Goal: Information Seeking & Learning: Find specific page/section

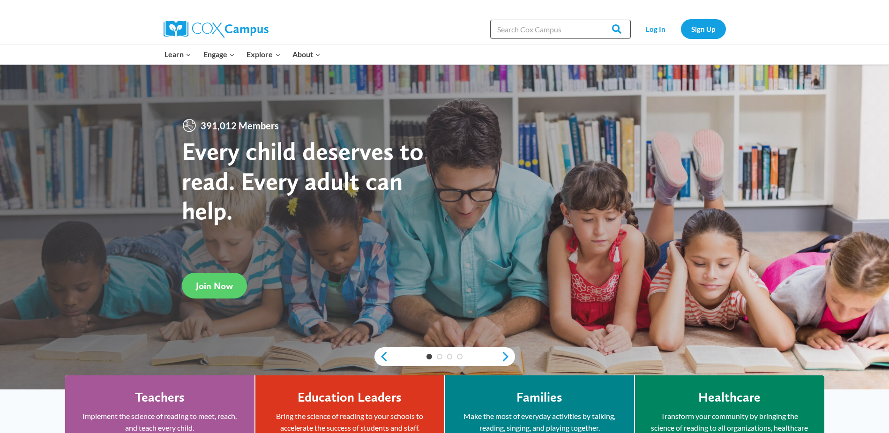
click at [563, 28] on input "Search in https://coxcampus.org/" at bounding box center [560, 29] width 141 height 19
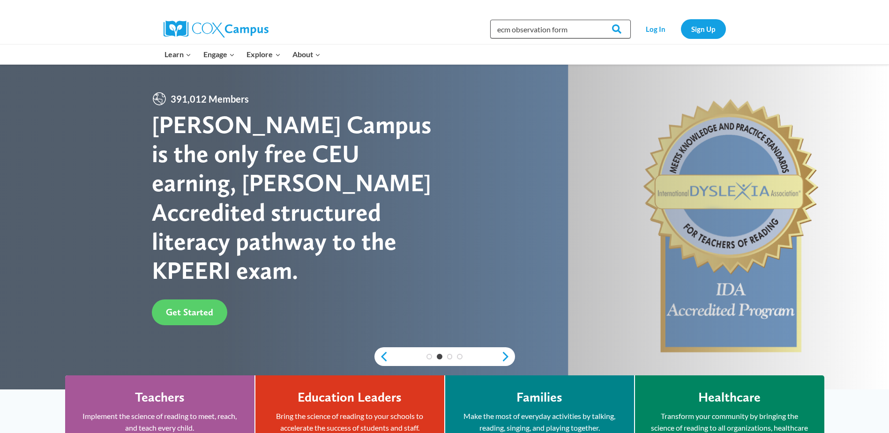
type input "ecm observation form"
click at [594, 20] on input "Search" at bounding box center [612, 29] width 37 height 19
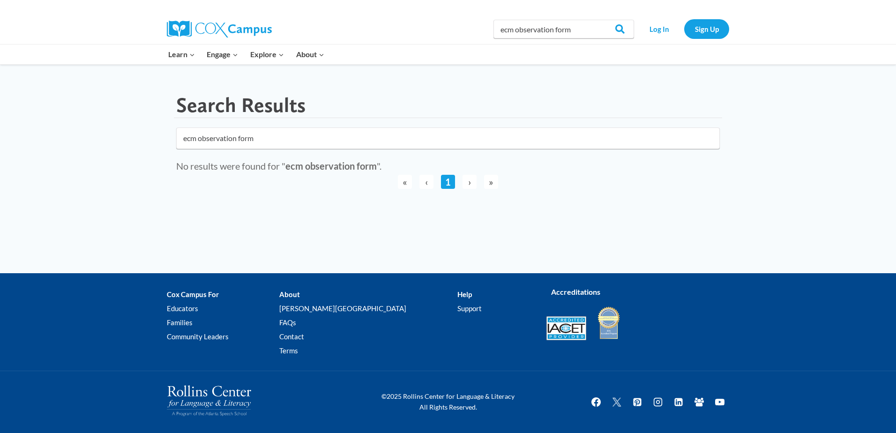
click at [206, 140] on input "ecm observation form" at bounding box center [448, 138] width 544 height 22
click at [193, 135] on input "ecm observation form" at bounding box center [448, 138] width 544 height 22
click at [198, 137] on input "ecm observation form" at bounding box center [448, 138] width 544 height 22
click at [540, 141] on input "ECM observation form" at bounding box center [448, 138] width 544 height 22
type input "ECM observation form"
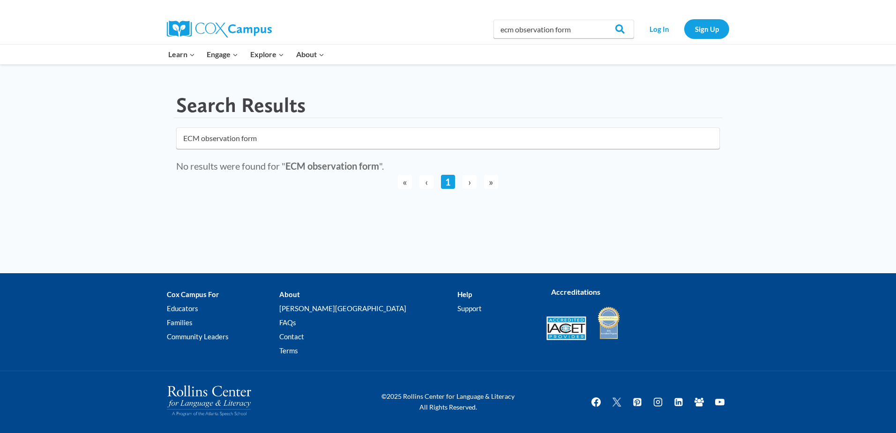
click button "submit" at bounding box center [0, 0] width 0 height 0
click at [447, 181] on link "1" at bounding box center [448, 182] width 14 height 14
click at [581, 28] on input "ecm observation form" at bounding box center [564, 29] width 141 height 19
type input "ECM Observation Form"
click at [624, 25] on input "Search" at bounding box center [616, 29] width 37 height 19
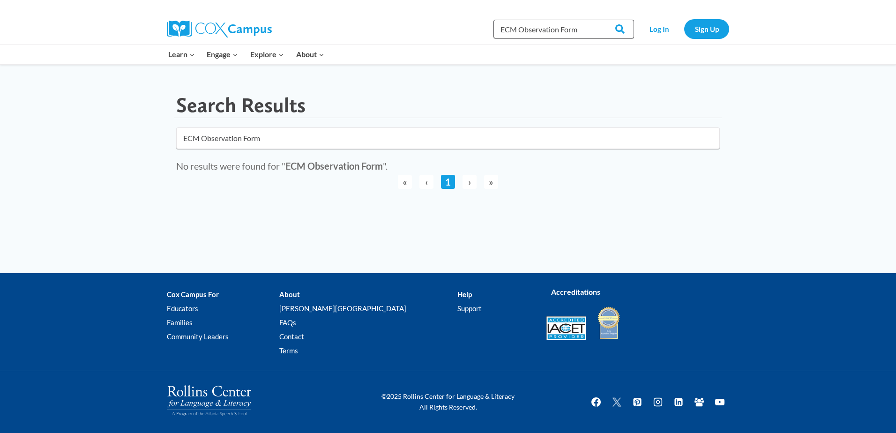
click at [579, 27] on input "ECM Observation Form" at bounding box center [564, 29] width 141 height 19
click at [650, 27] on link "Log In" at bounding box center [659, 28] width 41 height 19
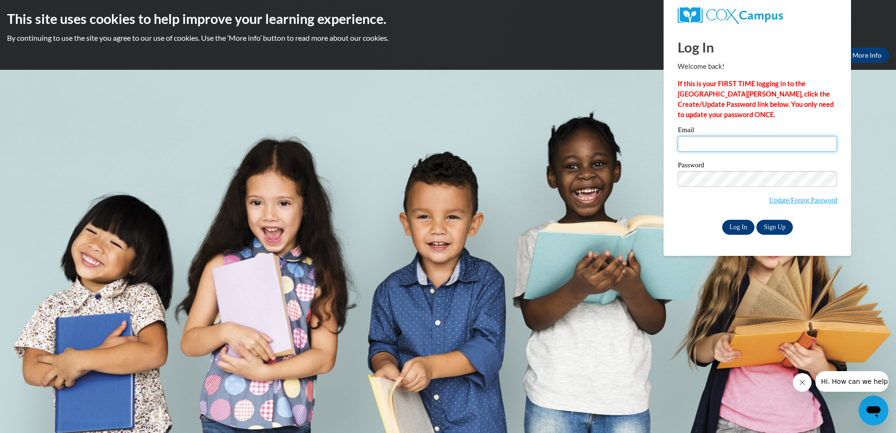
type input "nwardh@gmail.com"
click at [737, 224] on input "Log In" at bounding box center [738, 227] width 33 height 15
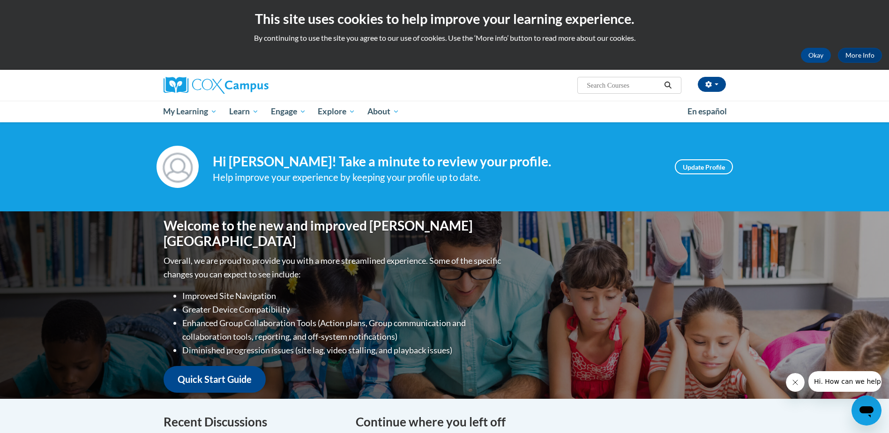
click at [600, 81] on input "Search..." at bounding box center [623, 85] width 75 height 11
type input "ECM Observaion Form"
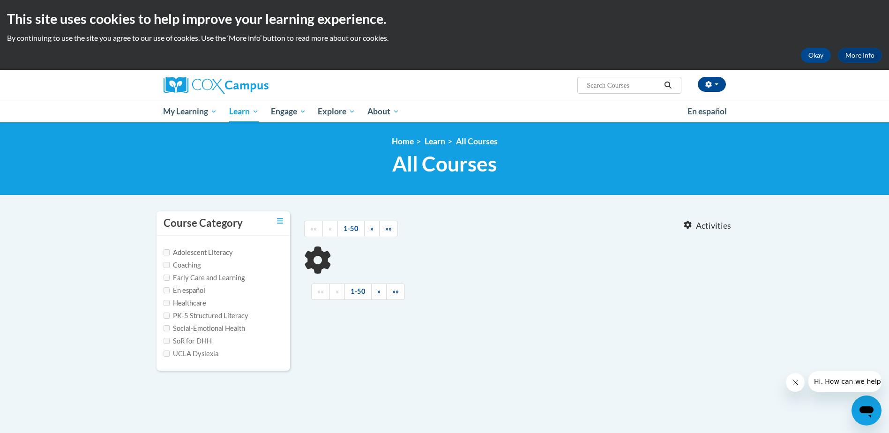
type input "ECM Observaion Form"
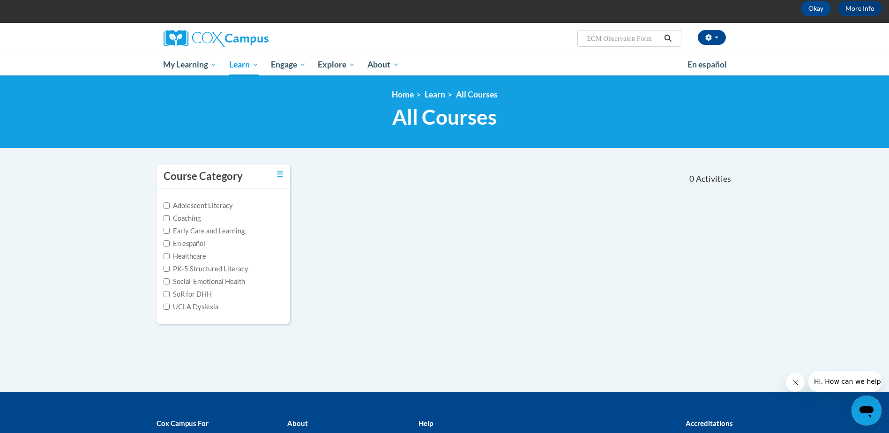
scroll to position [94, 0]
